Goal: Find contact information: Find contact information

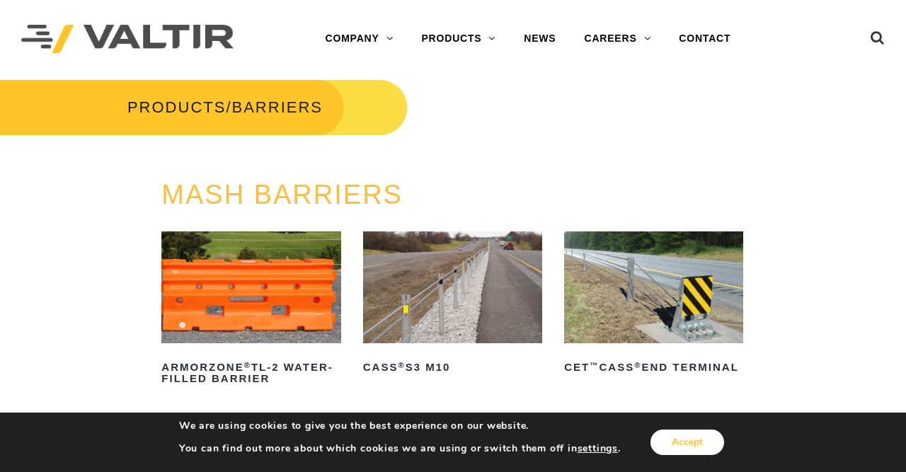
click at [697, 445] on button "Accept" at bounding box center [687, 442] width 74 height 25
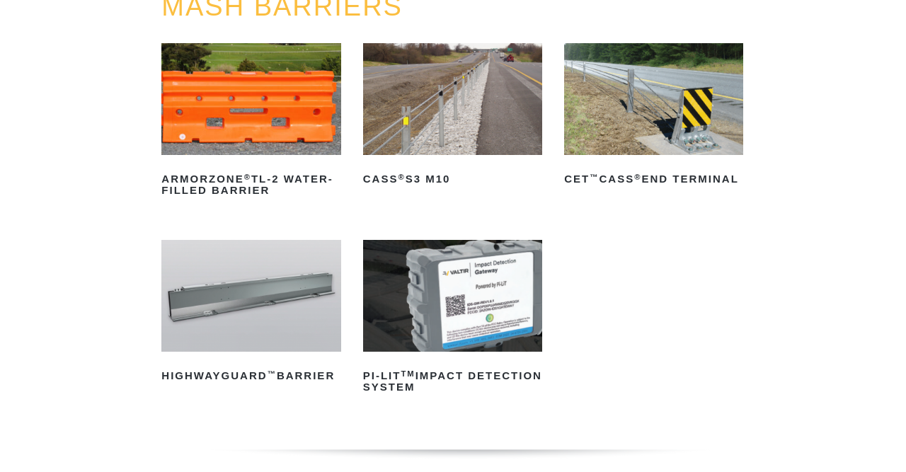
scroll to position [191, 0]
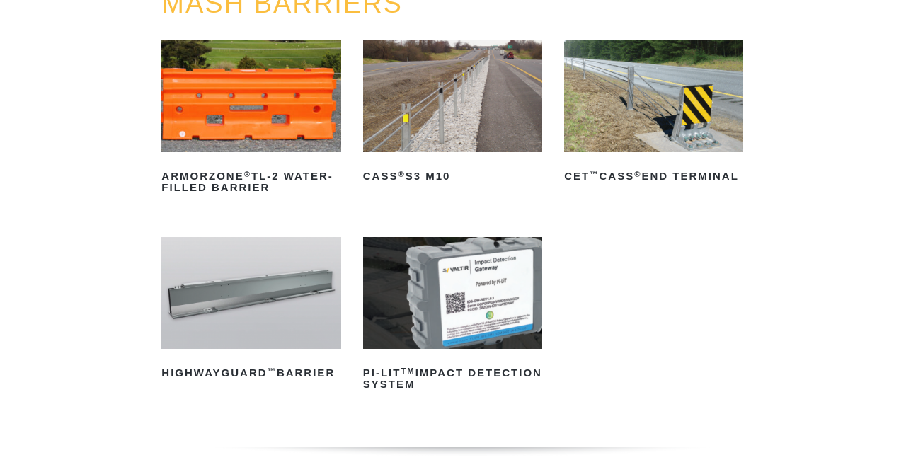
click at [494, 277] on img at bounding box center [452, 293] width 179 height 112
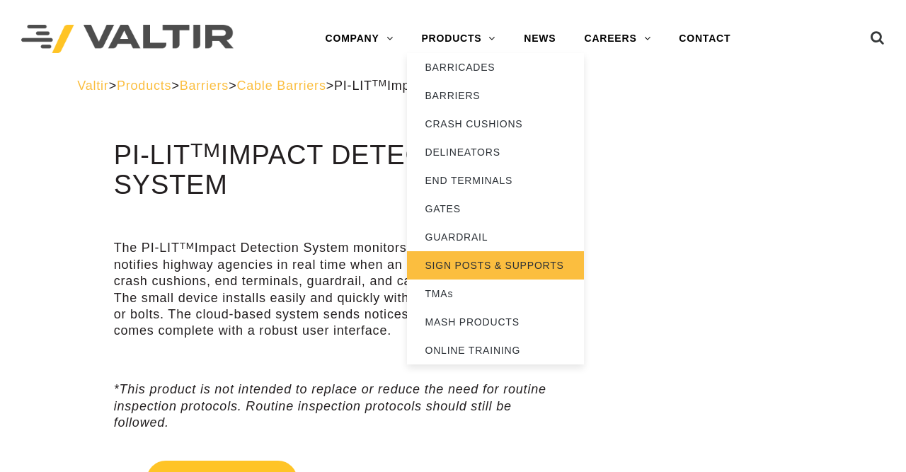
click at [451, 264] on link "SIGN POSTS & SUPPORTS" at bounding box center [495, 265] width 177 height 28
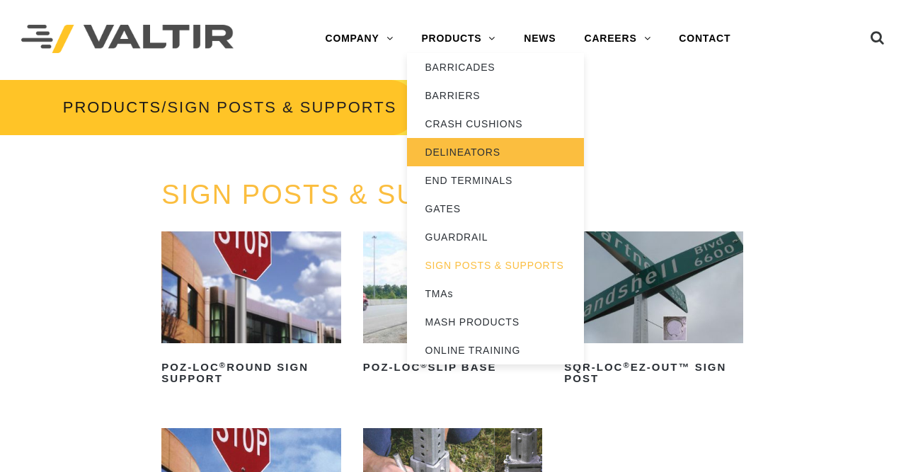
click at [459, 159] on link "DELINEATORS" at bounding box center [495, 152] width 177 height 28
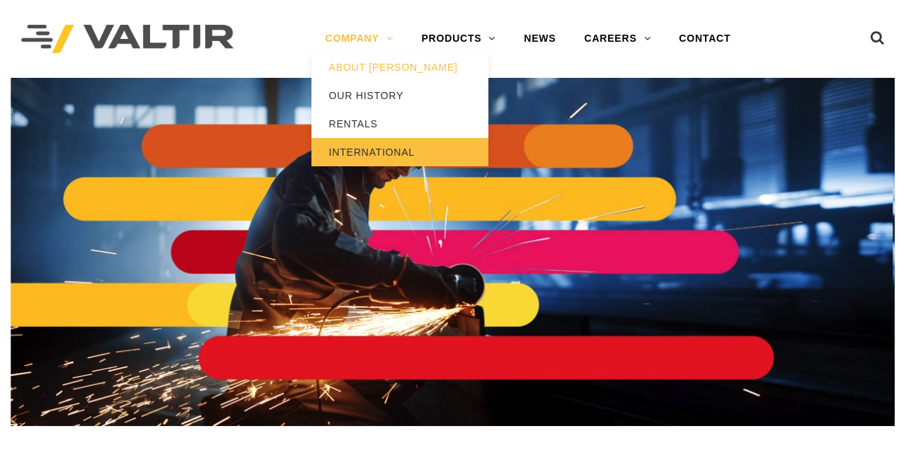
click at [365, 157] on link "INTERNATIONAL" at bounding box center [399, 152] width 177 height 28
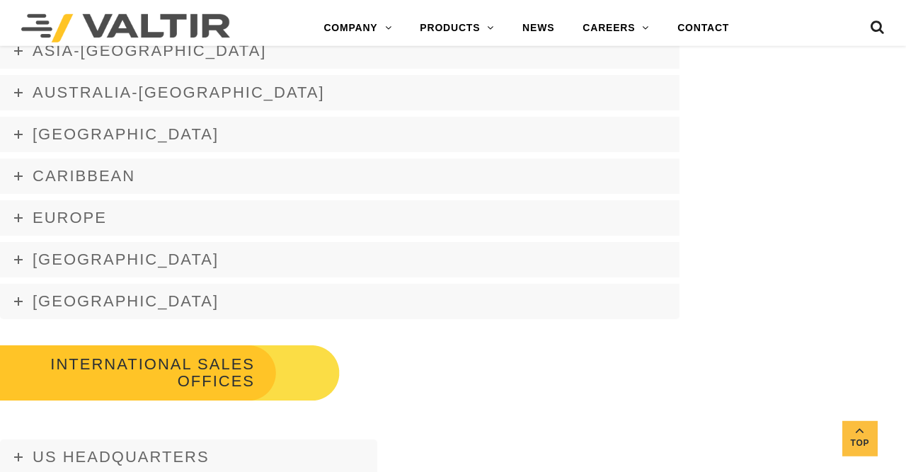
scroll to position [1960, 0]
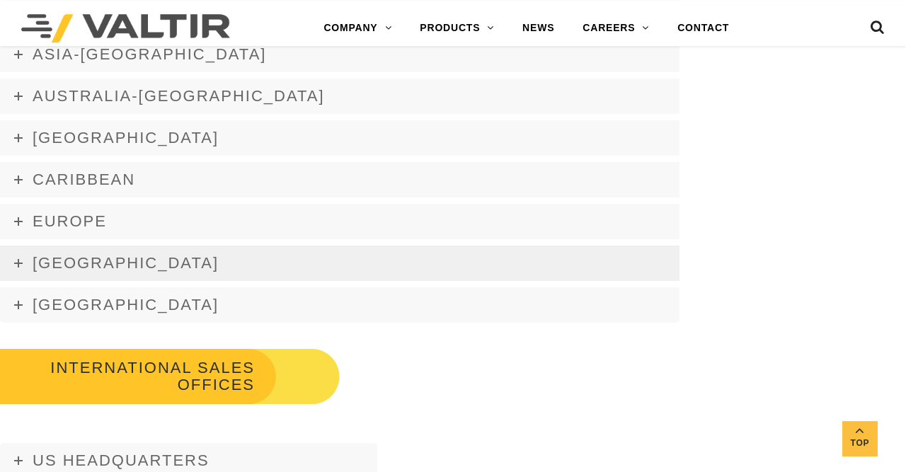
click at [20, 264] on icon at bounding box center [18, 263] width 8 height 8
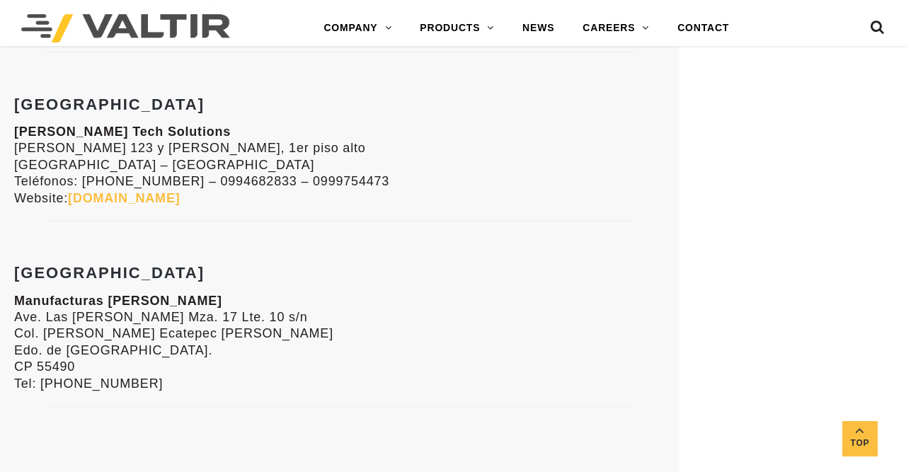
scroll to position [2965, 0]
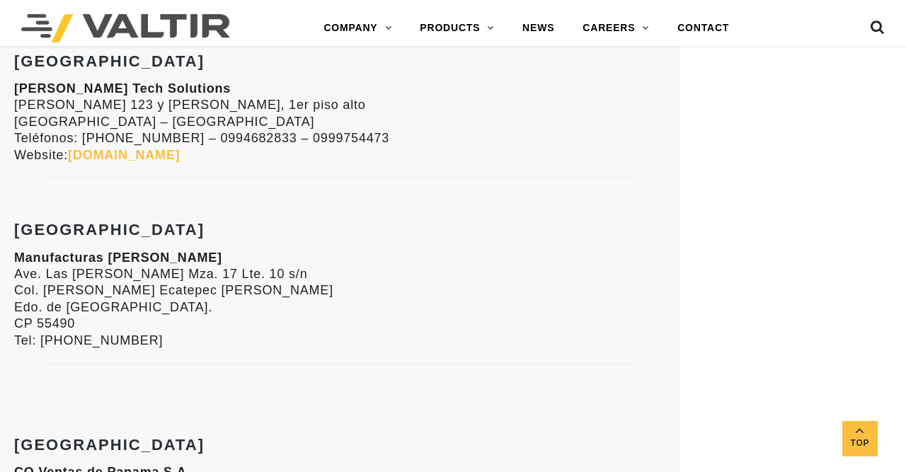
click at [175, 154] on link "[DOMAIN_NAME]" at bounding box center [124, 155] width 112 height 14
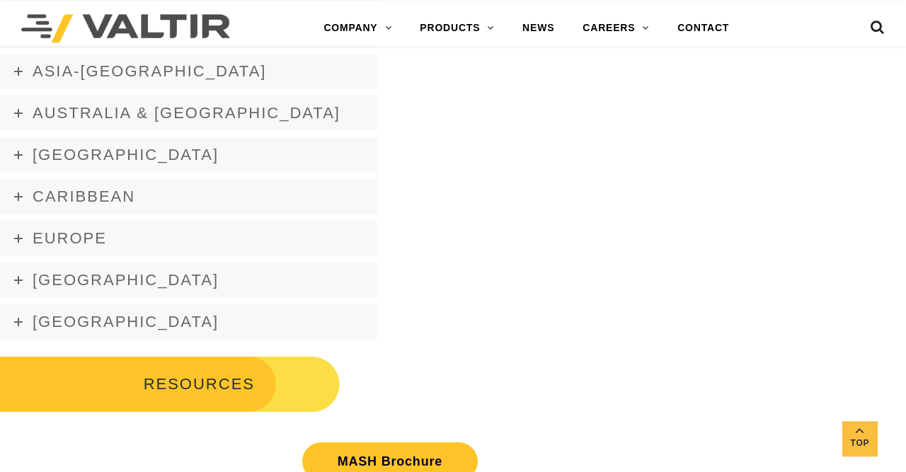
scroll to position [4214, 0]
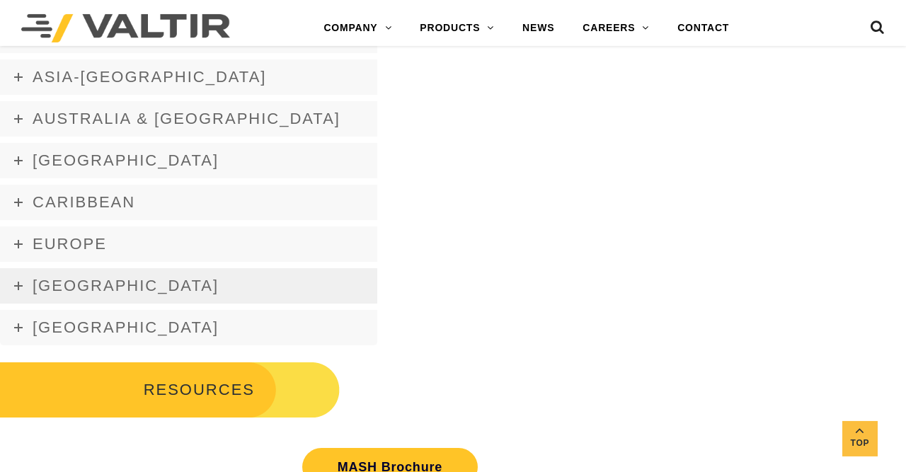
click at [22, 282] on icon at bounding box center [18, 286] width 8 height 8
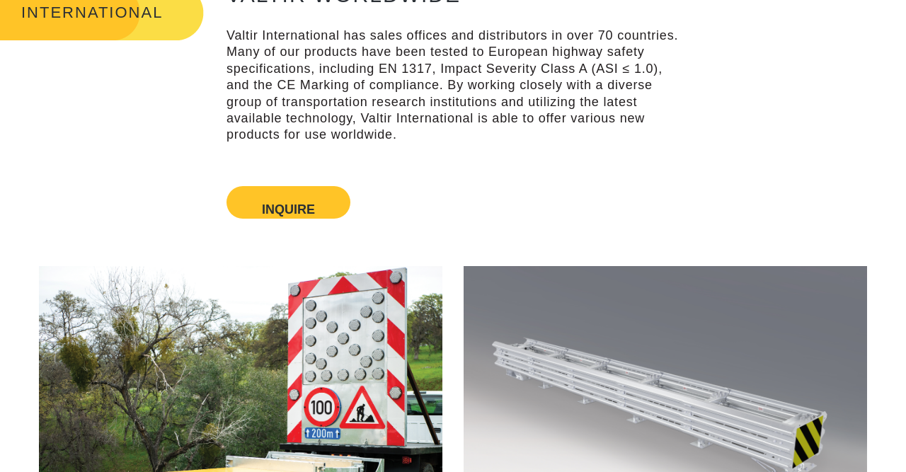
scroll to position [88, 0]
